Goal: Share content: Share content

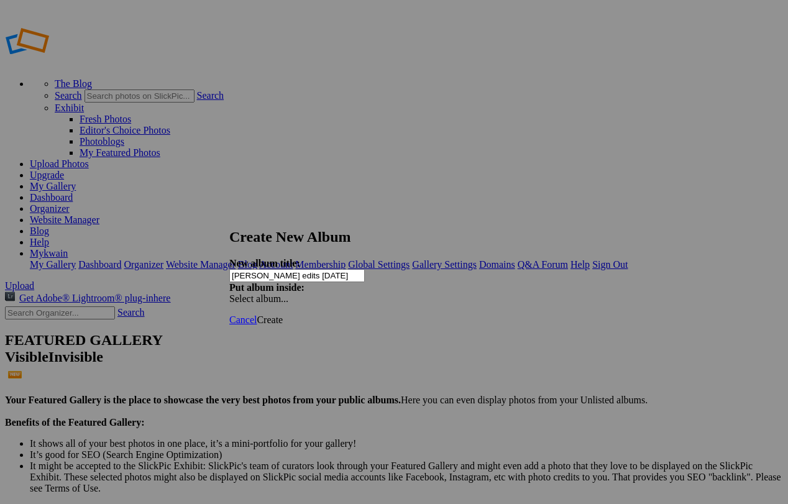
type input "[PERSON_NAME] edits [DATE]"
click at [283, 315] on span "Create" at bounding box center [270, 320] width 26 height 11
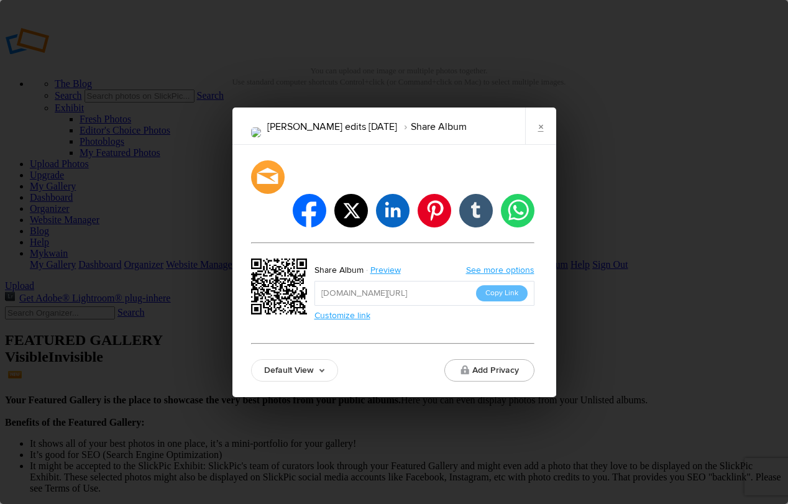
click at [334, 310] on link "Customize link" at bounding box center [343, 315] width 56 height 11
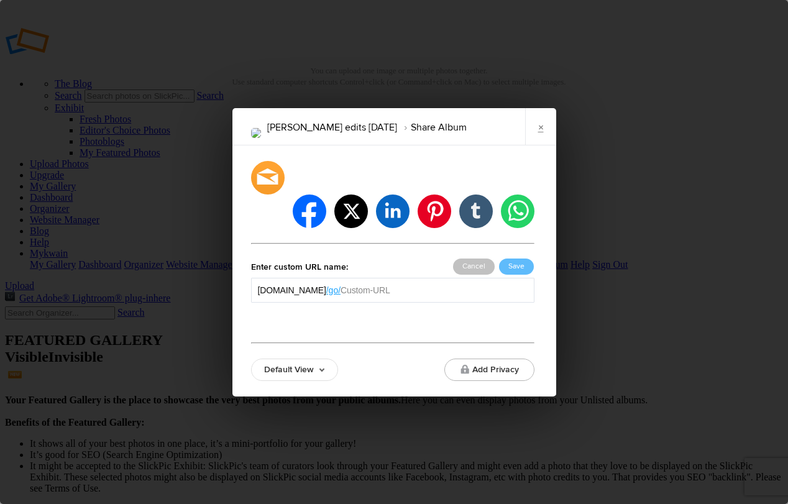
drag, startPoint x: 352, startPoint y: 273, endPoint x: 448, endPoint y: 287, distance: 96.6
click at [448, 287] on div "[DOMAIN_NAME] /go/ /Go/ /See/ /Galleries/ Cancel Save" at bounding box center [392, 298] width 283 height 40
type input "monyae2025"
click at [519, 259] on button "Save" at bounding box center [516, 267] width 35 height 16
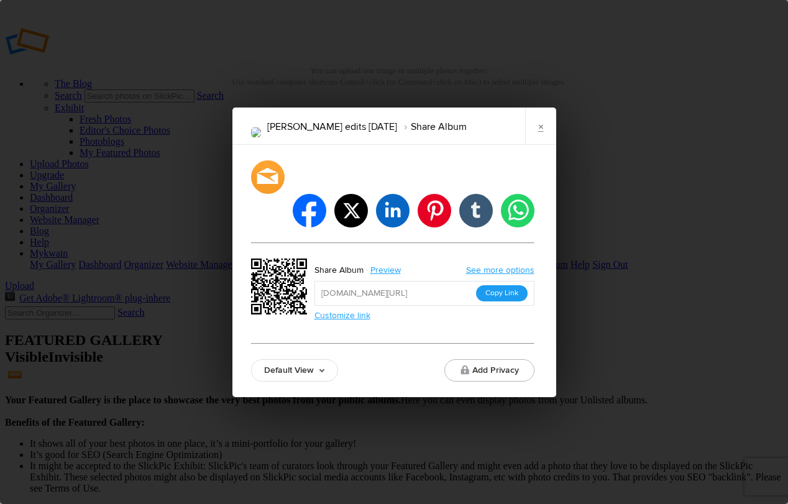
click at [503, 285] on button "Copy Link" at bounding box center [502, 293] width 52 height 16
